Goal: Transaction & Acquisition: Purchase product/service

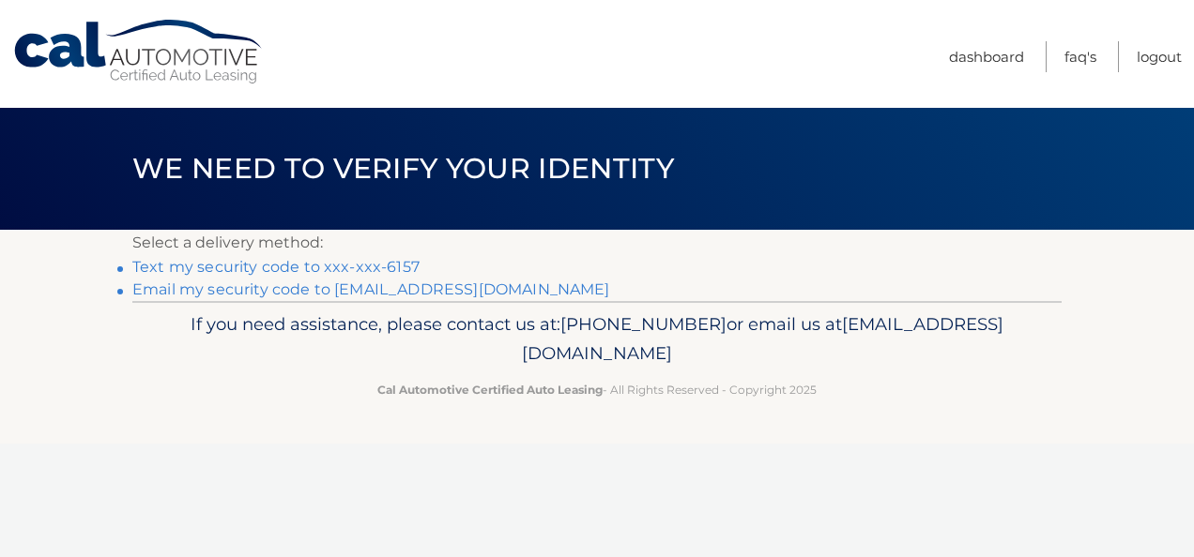
click at [344, 272] on link "Text my security code to xxx-xxx-6157" at bounding box center [275, 267] width 287 height 18
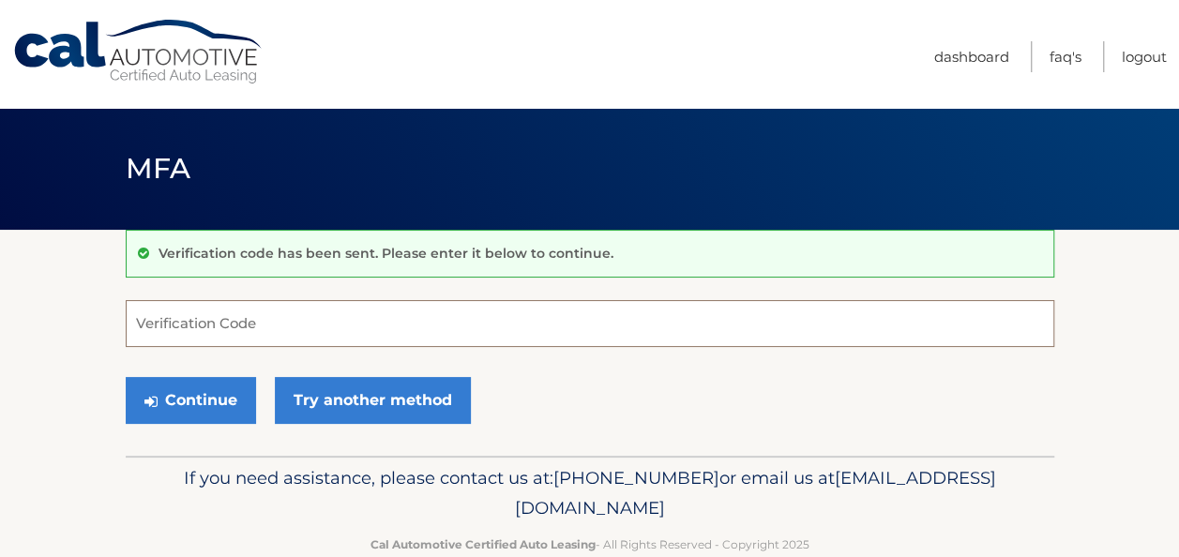
click at [251, 324] on input "Verification Code" at bounding box center [590, 323] width 929 height 47
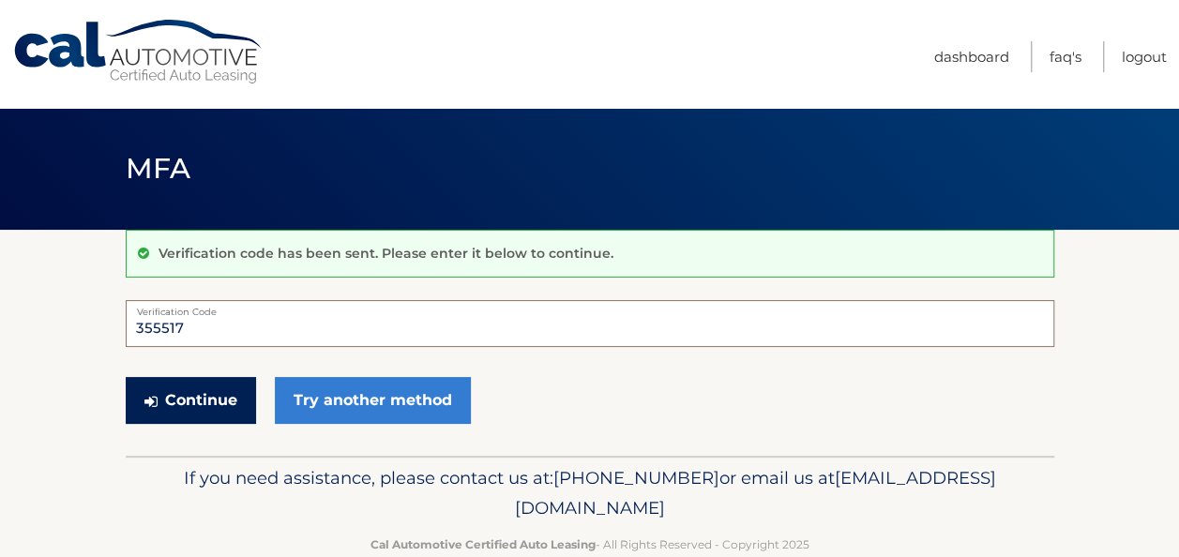
type input "355517"
click at [210, 401] on button "Continue" at bounding box center [191, 400] width 130 height 47
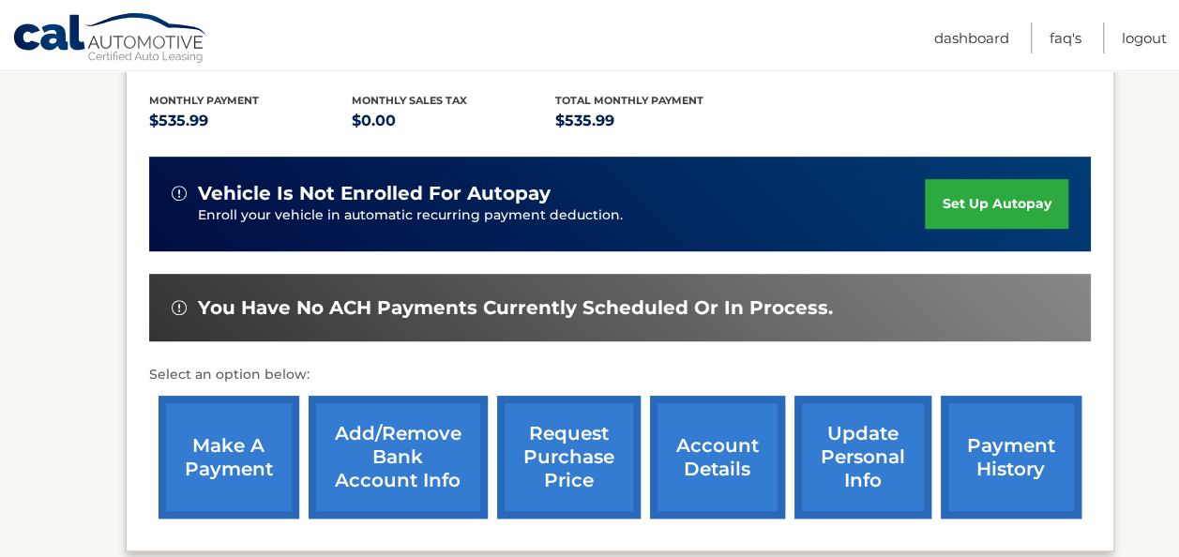
scroll to position [463, 0]
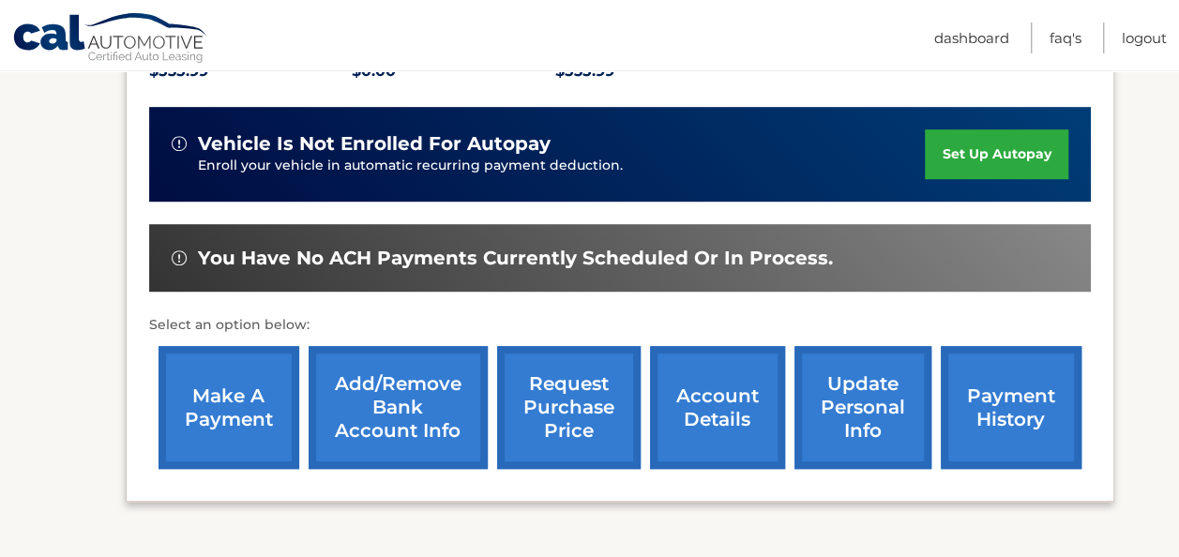
click at [237, 385] on link "make a payment" at bounding box center [229, 407] width 141 height 123
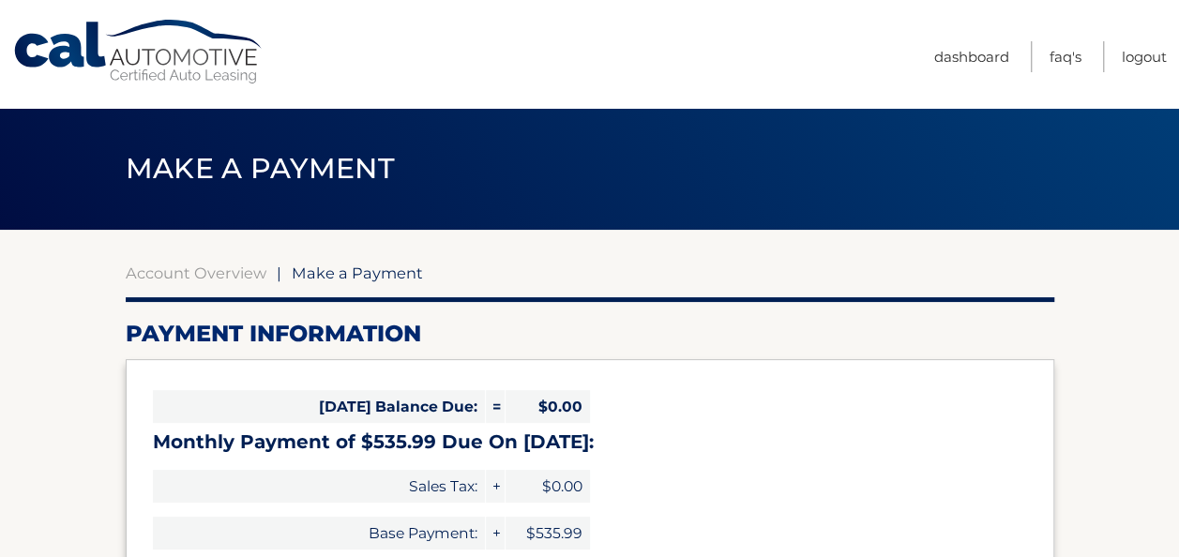
select select "NjM2ODRhYmItYzIxNS00ZTYxLTgyNjgtMGVlMDdhNGVhZmU4"
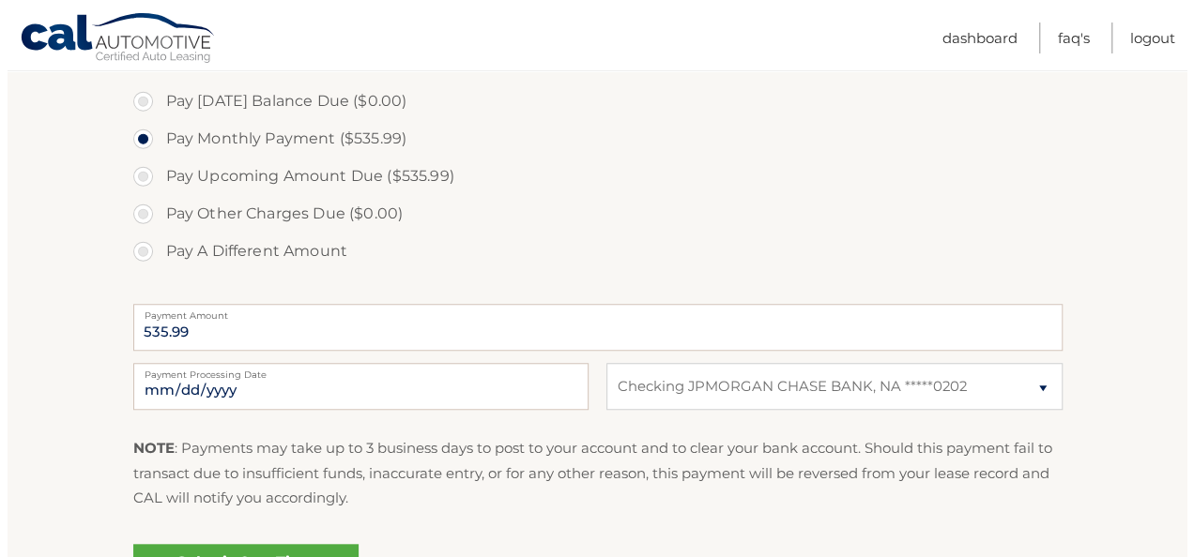
scroll to position [576, 0]
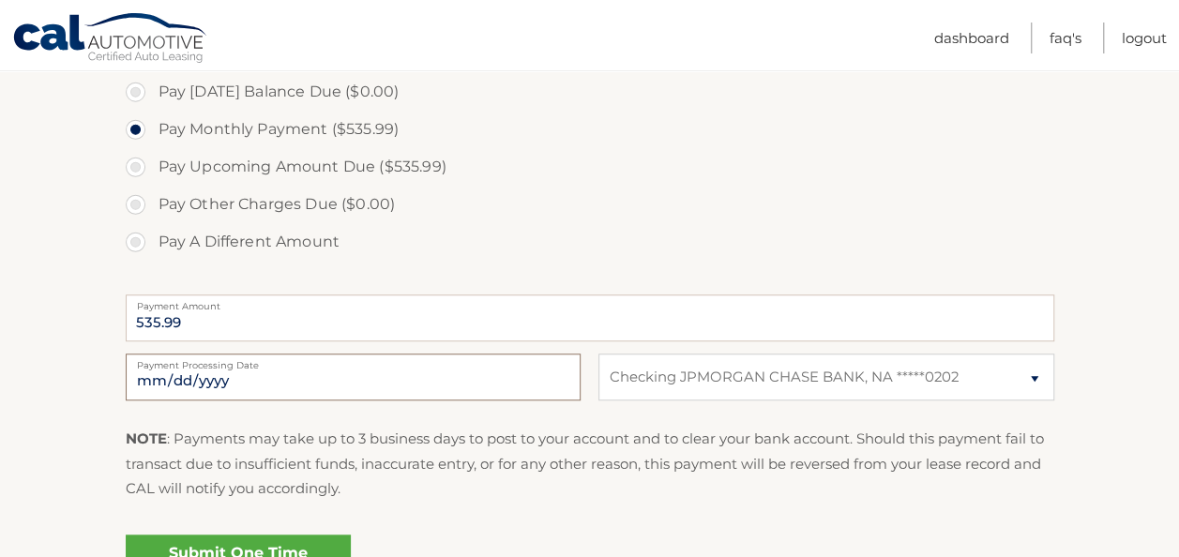
click at [505, 385] on input "[DATE]" at bounding box center [353, 377] width 455 height 47
type input "[DATE]"
click at [358, 367] on label "Payment Processing Date" at bounding box center [353, 361] width 455 height 15
click at [358, 367] on input "[DATE]" at bounding box center [353, 377] width 455 height 47
click at [572, 383] on input "[DATE]" at bounding box center [353, 377] width 455 height 47
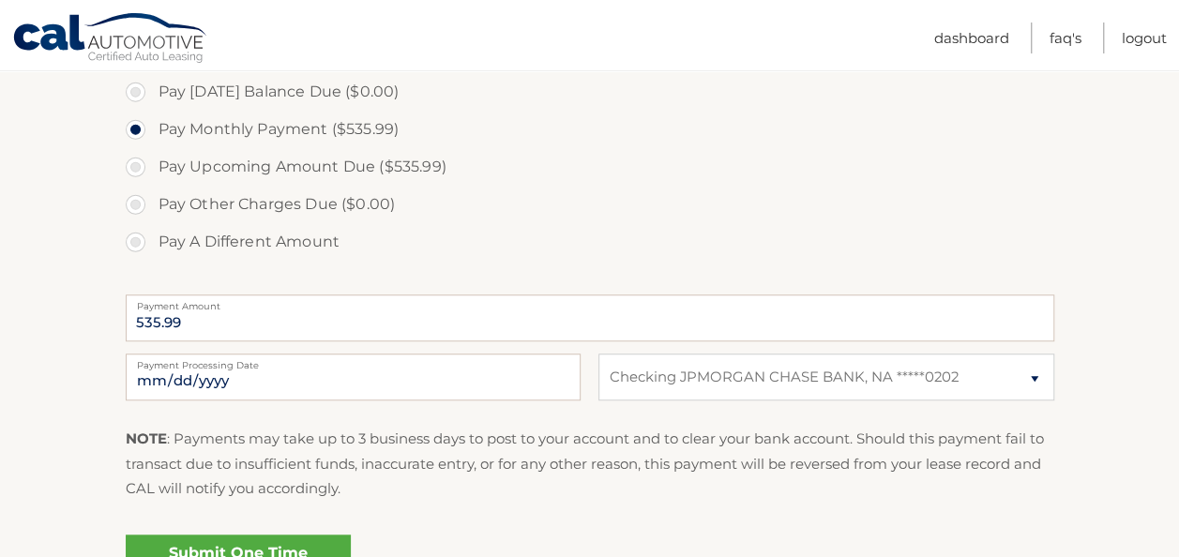
click at [308, 551] on link "Submit One Time Payment" at bounding box center [238, 565] width 225 height 60
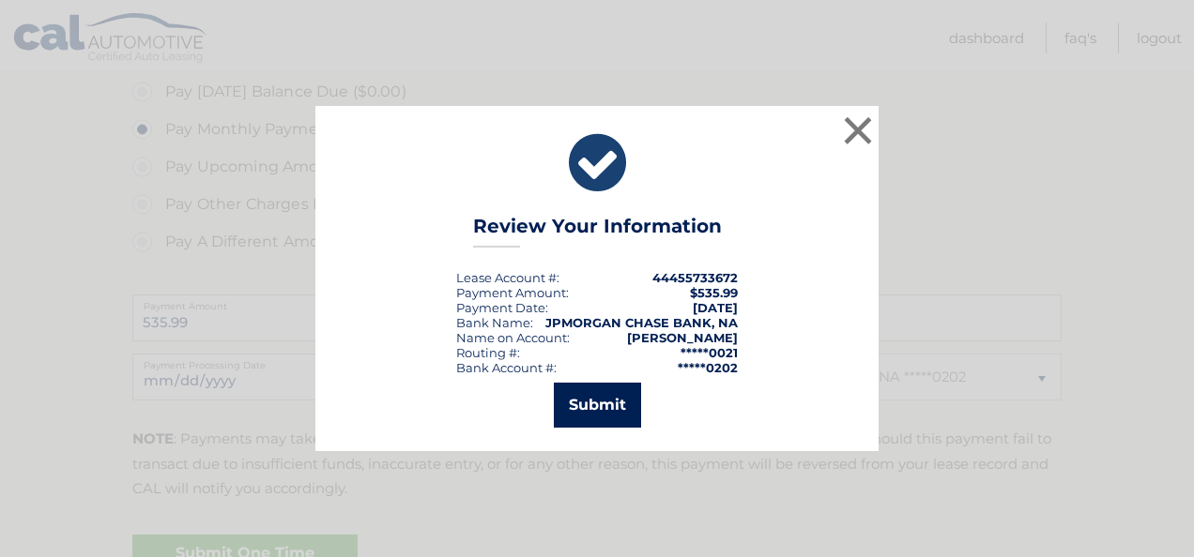
click at [589, 416] on button "Submit" at bounding box center [597, 405] width 87 height 45
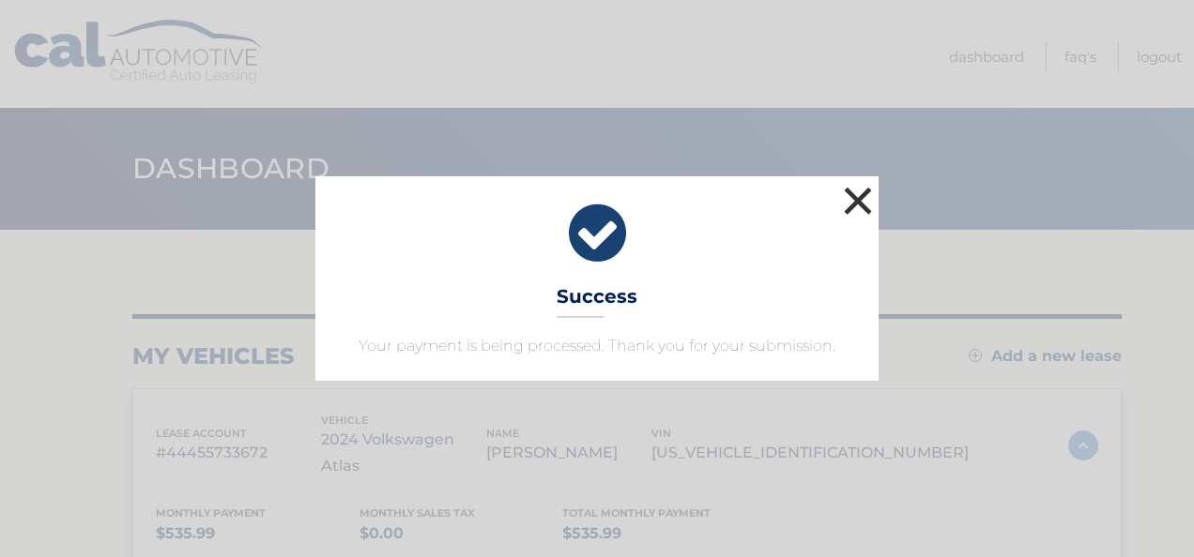
click at [860, 201] on button "×" at bounding box center [858, 201] width 38 height 38
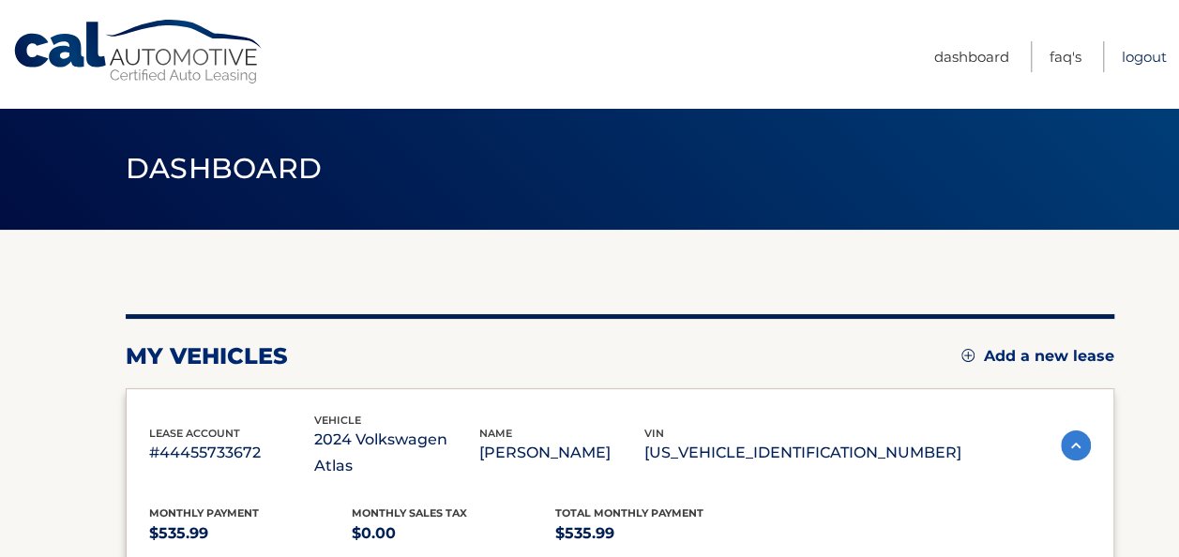
click at [1141, 56] on link "Logout" at bounding box center [1144, 56] width 45 height 31
